Goal: Information Seeking & Learning: Compare options

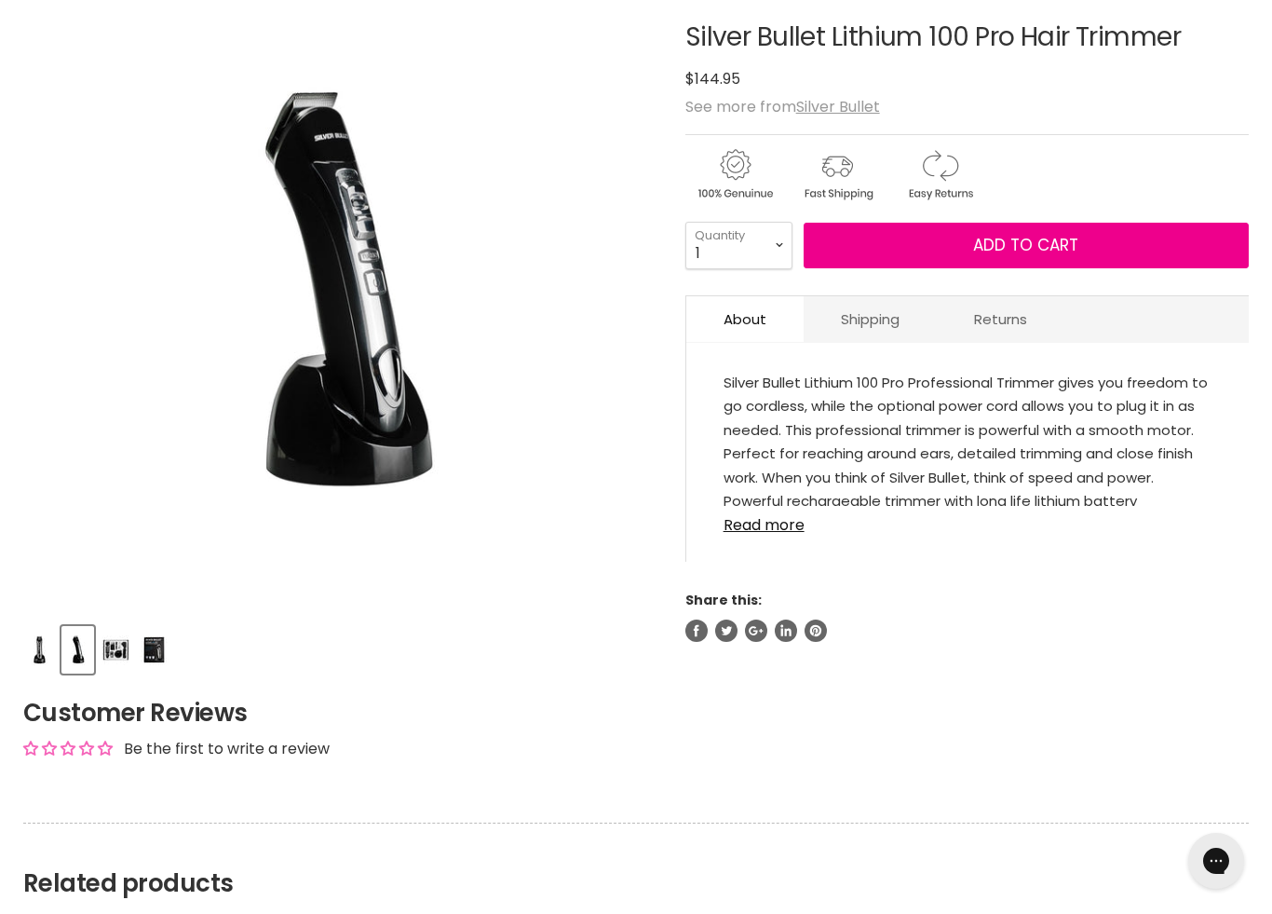
click at [115, 662] on img "Product thumbnails" at bounding box center [116, 650] width 29 height 44
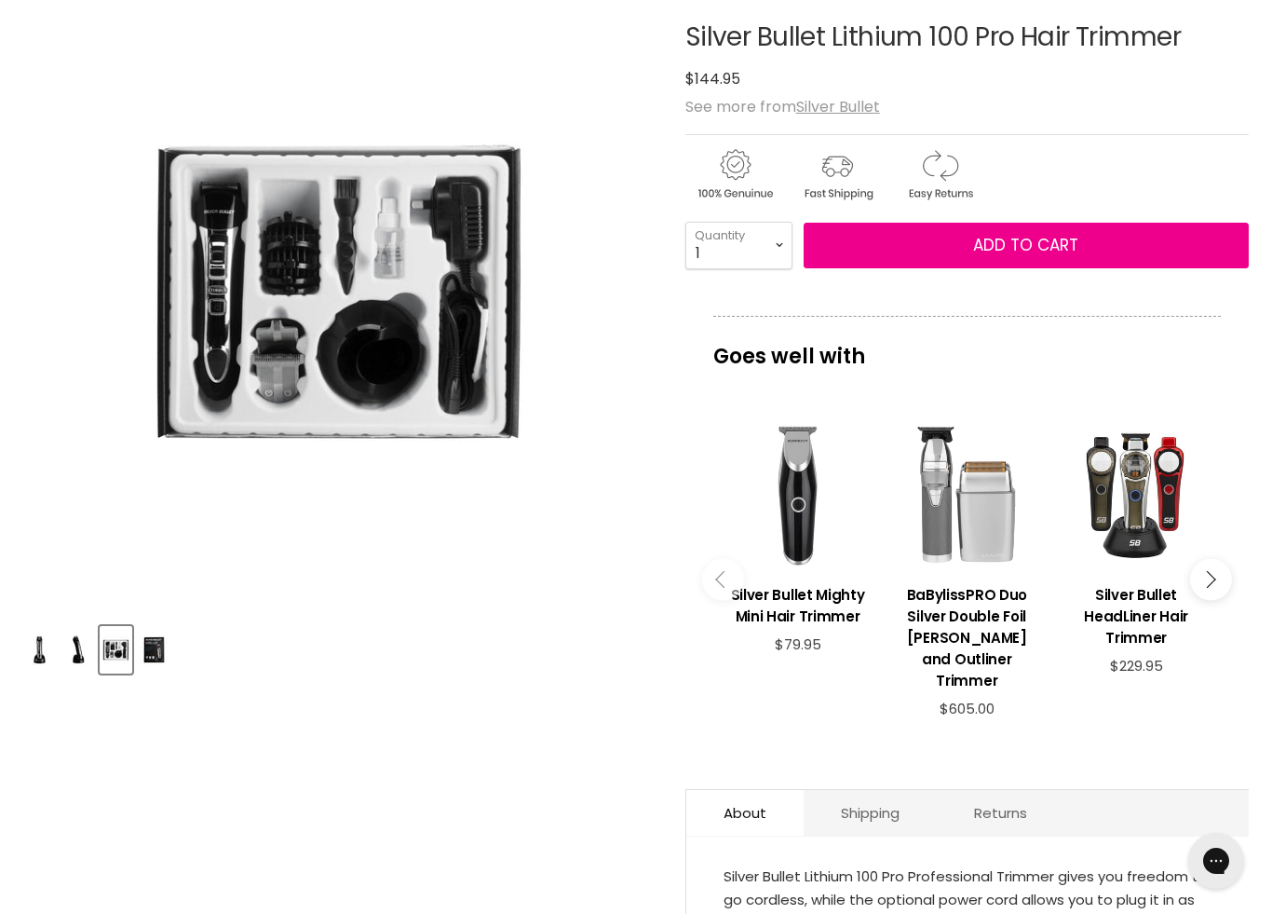
click at [151, 658] on img "Product thumbnails" at bounding box center [154, 650] width 29 height 44
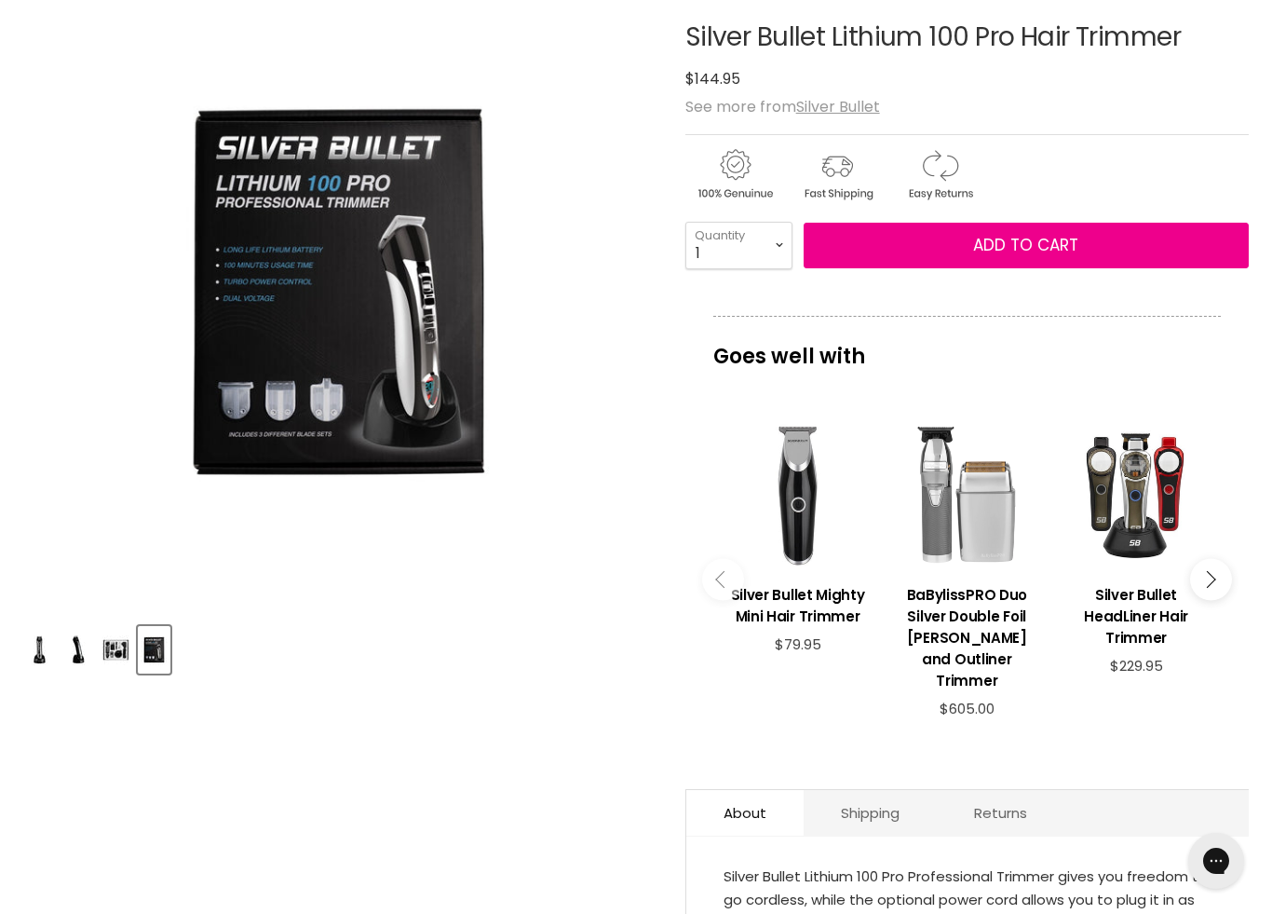
click at [104, 663] on img "Product thumbnails" at bounding box center [116, 650] width 29 height 44
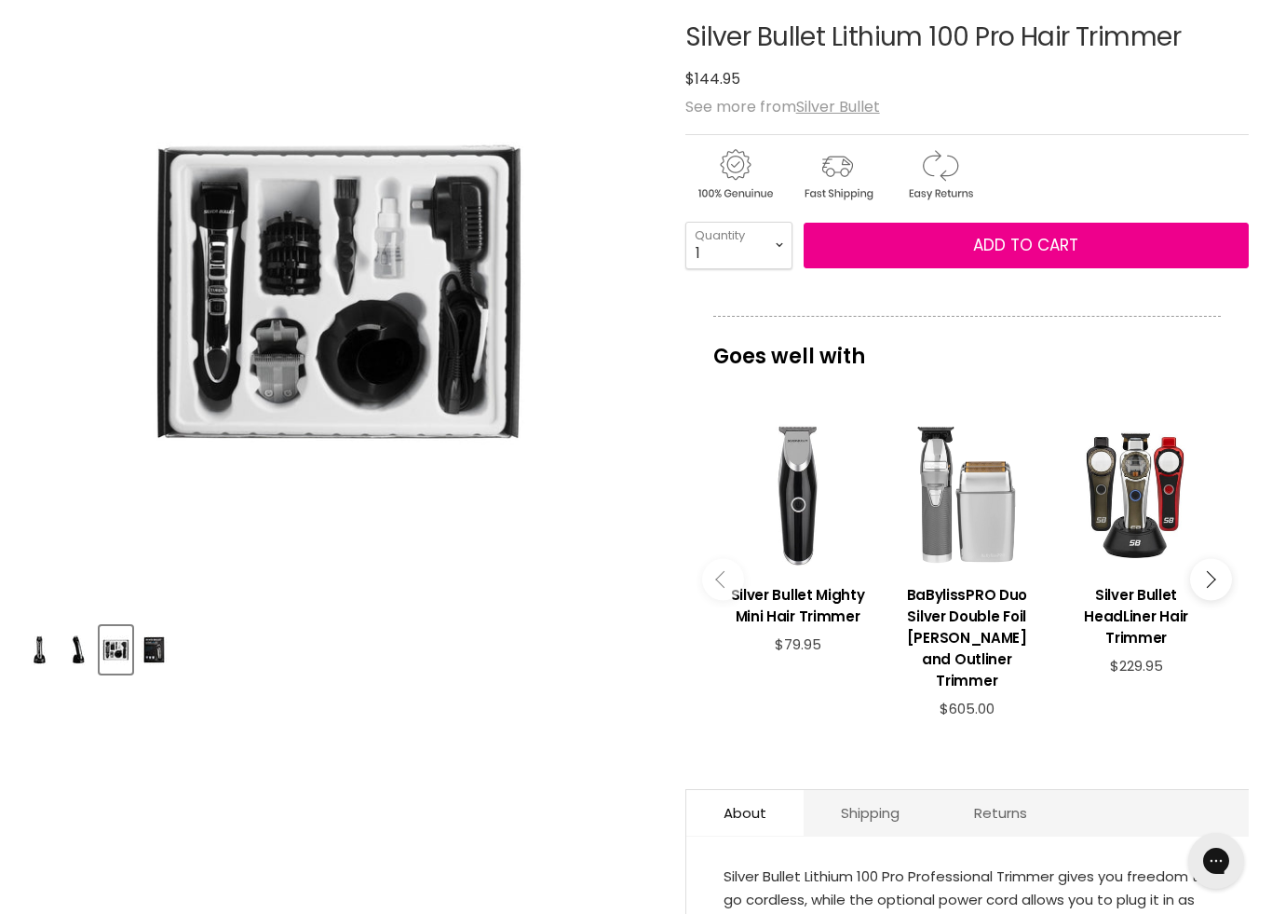
click at [293, 293] on img "Silver Bullet Lithium 100 Pro Hair Trimmer image. Click or Scroll to Zoom." at bounding box center [233, 292] width 421 height 632
click at [39, 636] on img "Product thumbnails" at bounding box center [39, 650] width 29 height 44
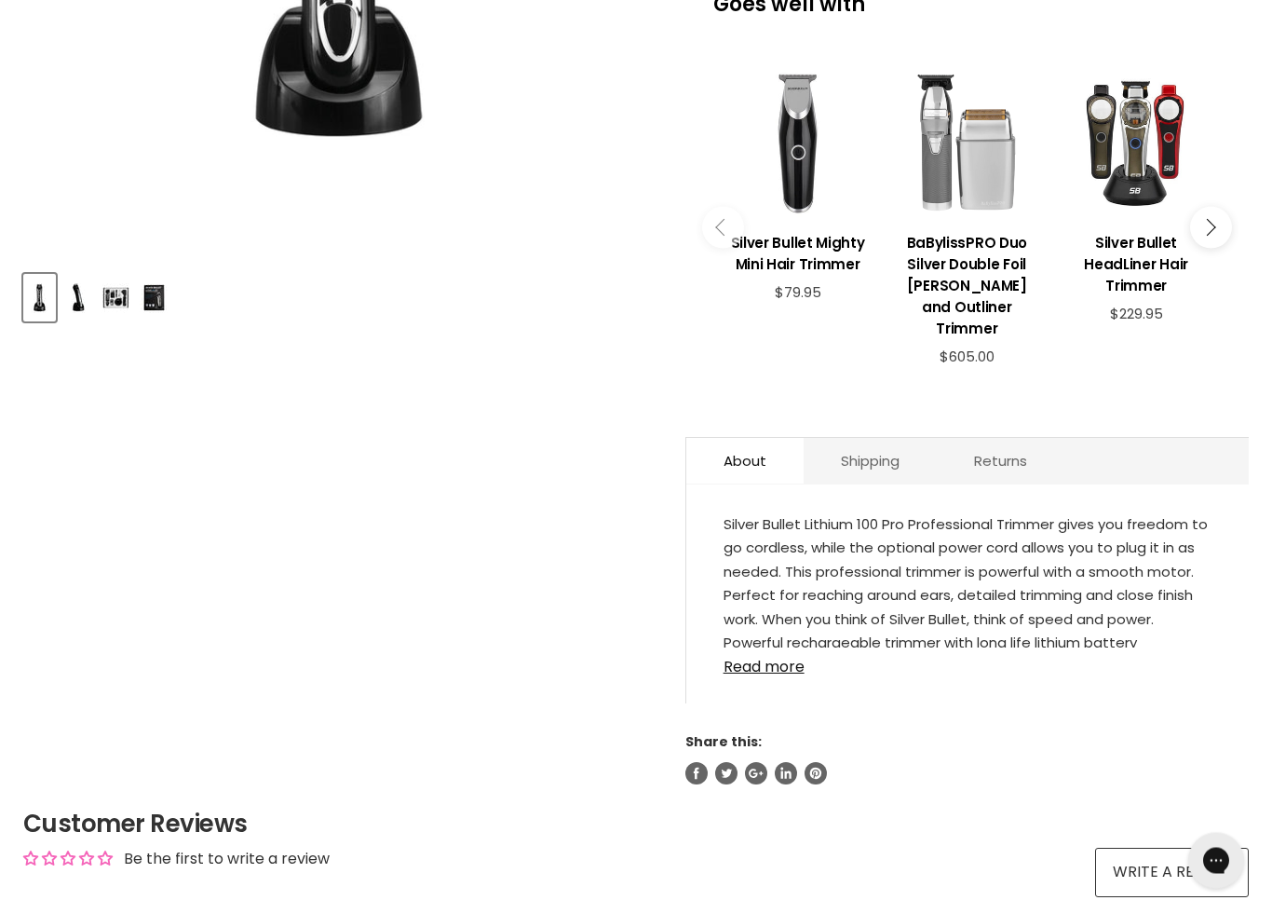
scroll to position [605, 0]
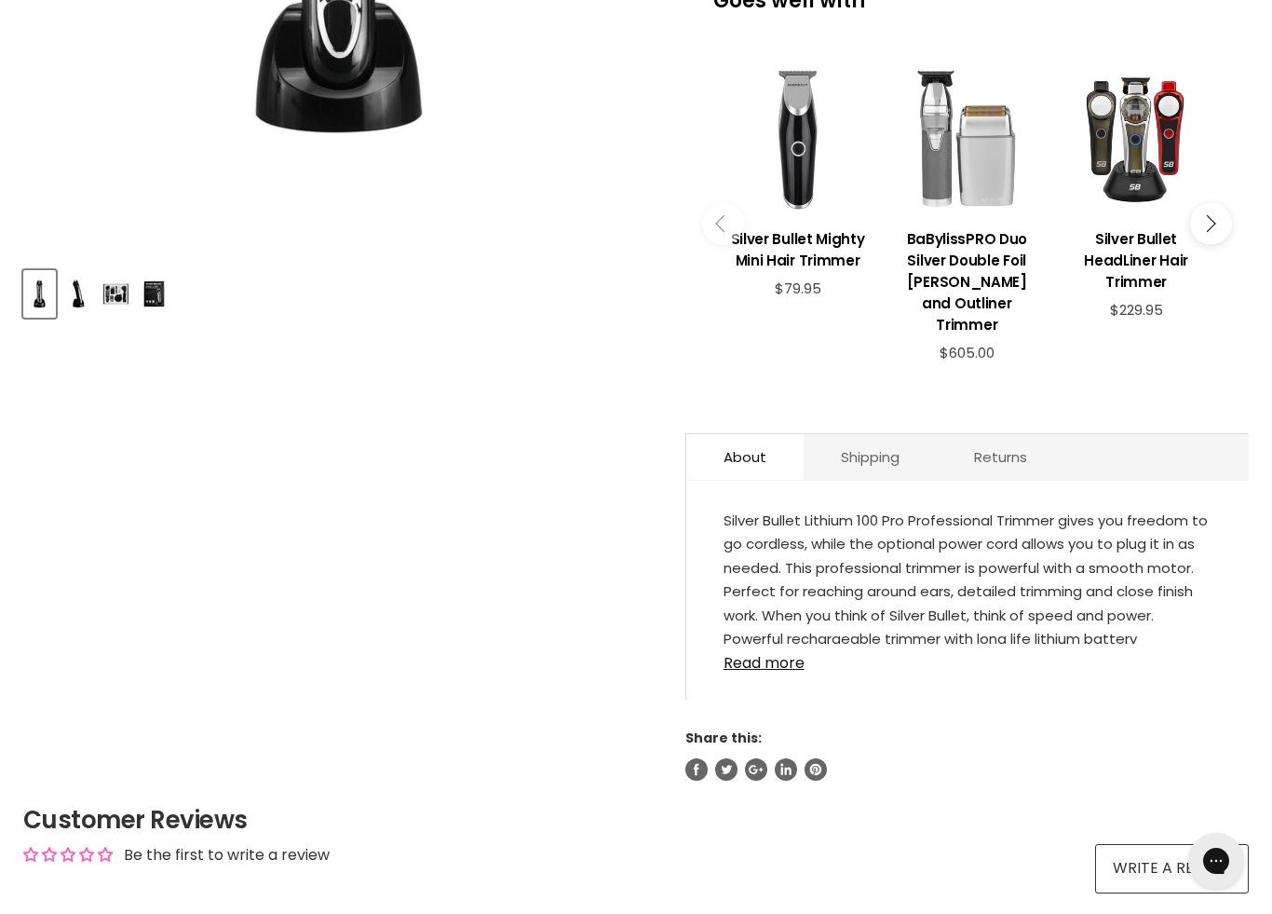
click at [755, 672] on link "Read more" at bounding box center [968, 658] width 488 height 28
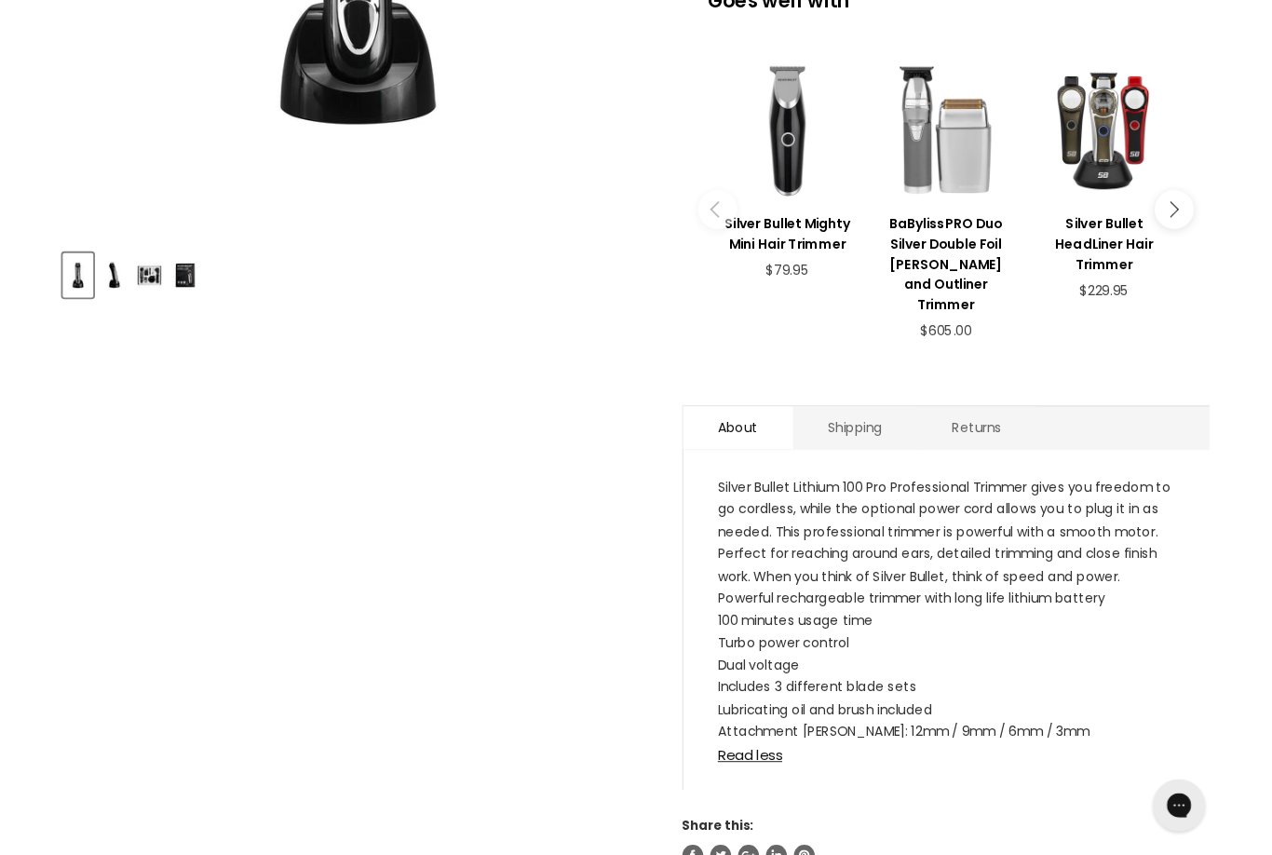
scroll to position [0, 0]
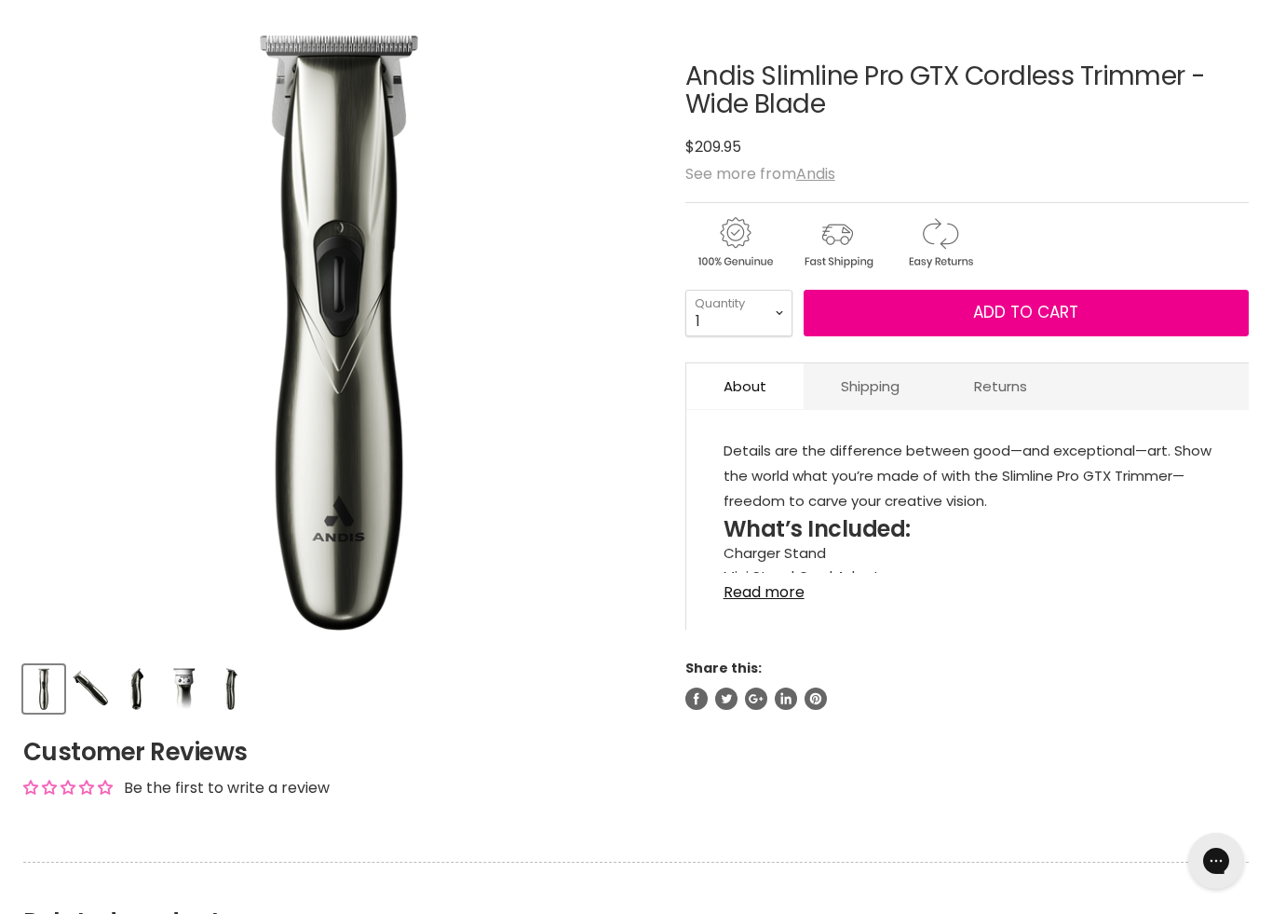
click at [135, 703] on img "Product thumbnails" at bounding box center [136, 689] width 37 height 44
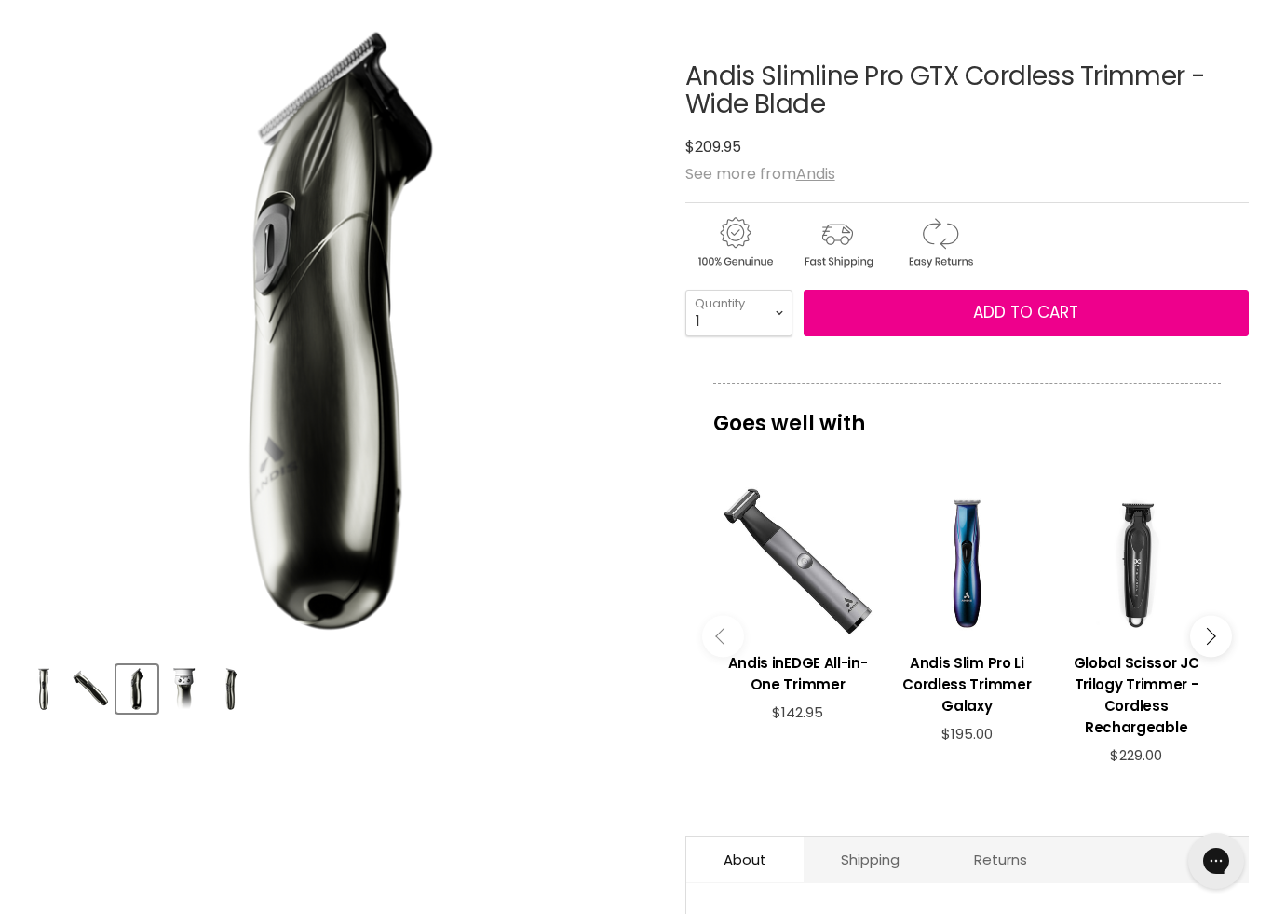
click at [221, 688] on img "Product thumbnails" at bounding box center [229, 689] width 37 height 44
